Goal: Task Accomplishment & Management: Complete application form

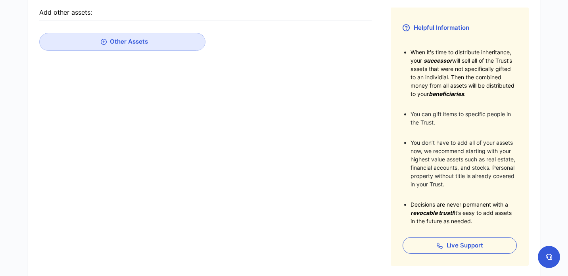
scroll to position [220, 0]
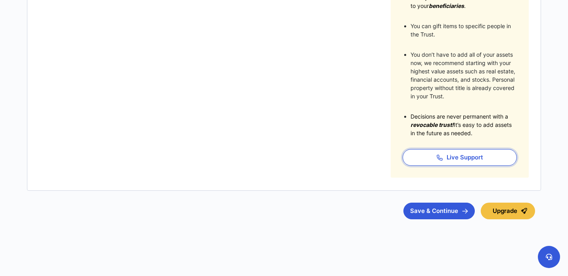
click at [438, 157] on icon "button" at bounding box center [440, 158] width 6 height 6
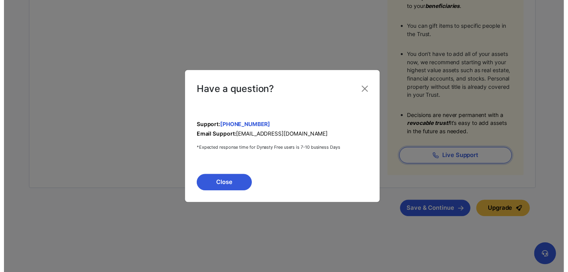
scroll to position [220, 0]
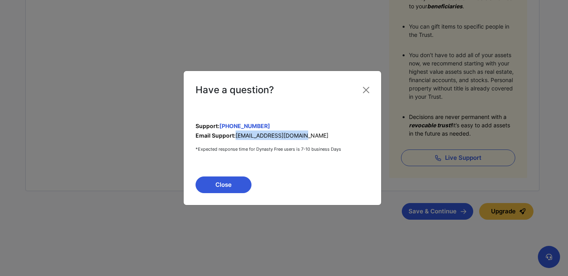
drag, startPoint x: 236, startPoint y: 135, endPoint x: 307, endPoint y: 138, distance: 71.1
click at [307, 138] on p "Email Support: [EMAIL_ADDRESS][DOMAIN_NAME]" at bounding box center [283, 136] width 174 height 10
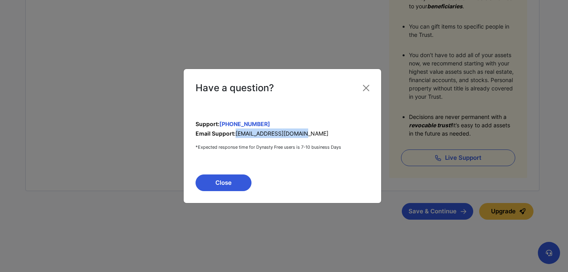
copy span "[EMAIL_ADDRESS][DOMAIN_NAME]"
click at [226, 190] on button "Close" at bounding box center [224, 183] width 56 height 17
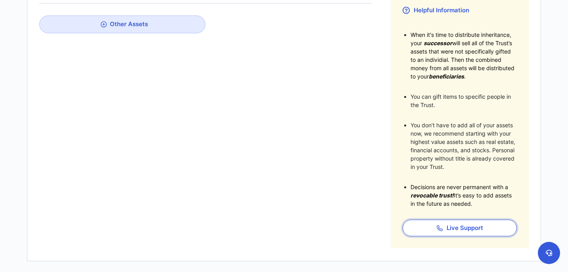
scroll to position [0, 0]
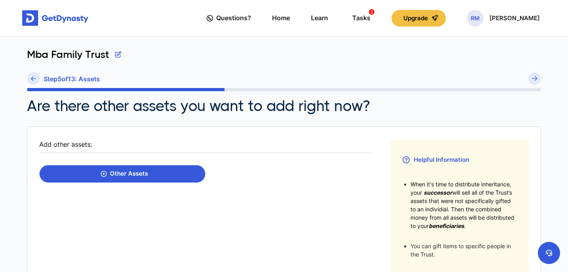
click at [124, 171] on div "Other Assets" at bounding box center [124, 173] width 47 height 7
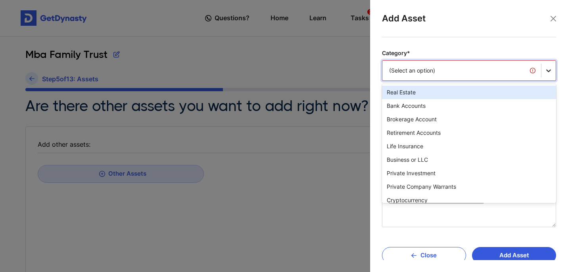
click at [547, 73] on icon at bounding box center [549, 71] width 8 height 8
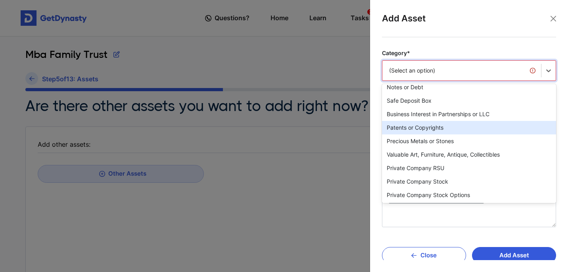
scroll to position [139, 0]
click at [426, 129] on div "Patents or Copyrights" at bounding box center [469, 128] width 174 height 13
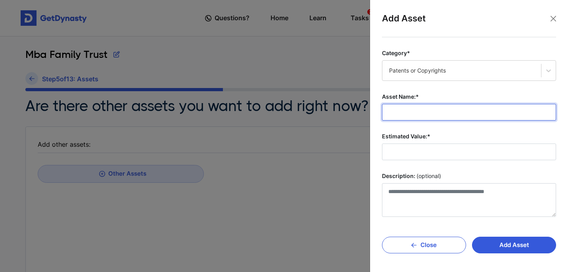
click at [420, 112] on input "Asset Name:*" at bounding box center [469, 112] width 174 height 17
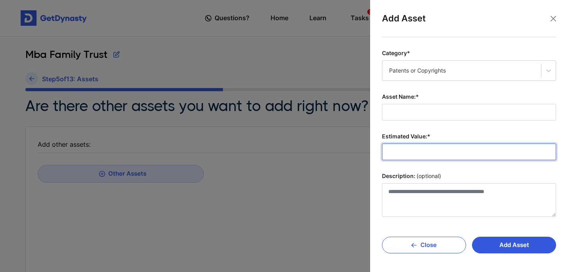
click at [421, 153] on input "Estimated Value:*" at bounding box center [469, 152] width 174 height 17
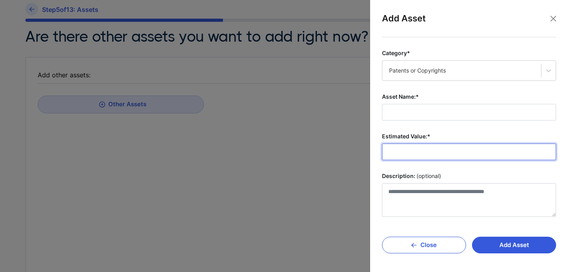
scroll to position [69, 0]
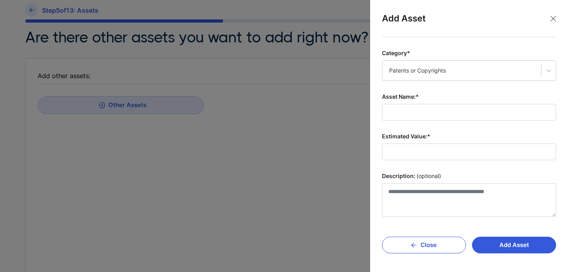
click at [221, 121] on div at bounding box center [284, 136] width 568 height 272
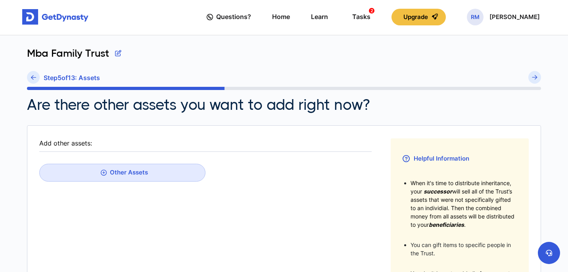
scroll to position [0, 0]
